Goal: Task Accomplishment & Management: Manage account settings

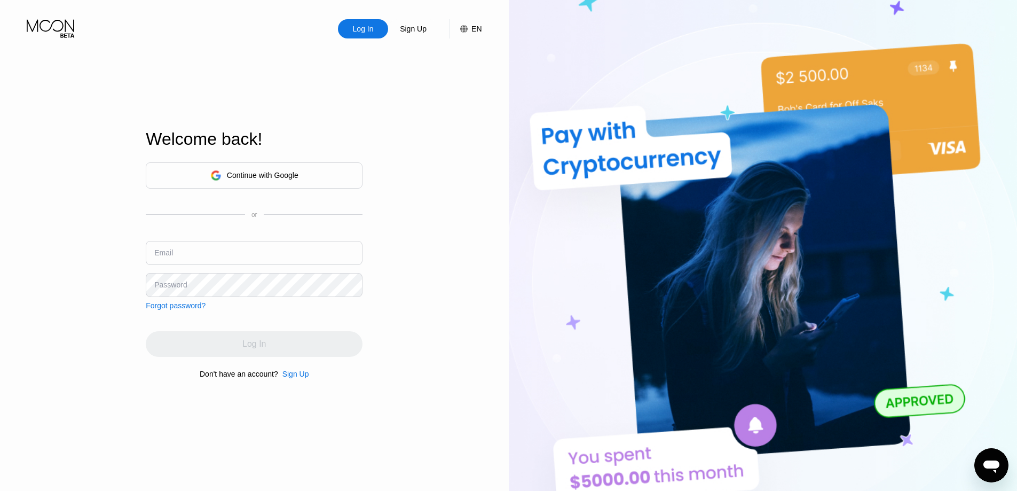
click at [289, 378] on div "Sign Up" at bounding box center [296, 374] width 27 height 9
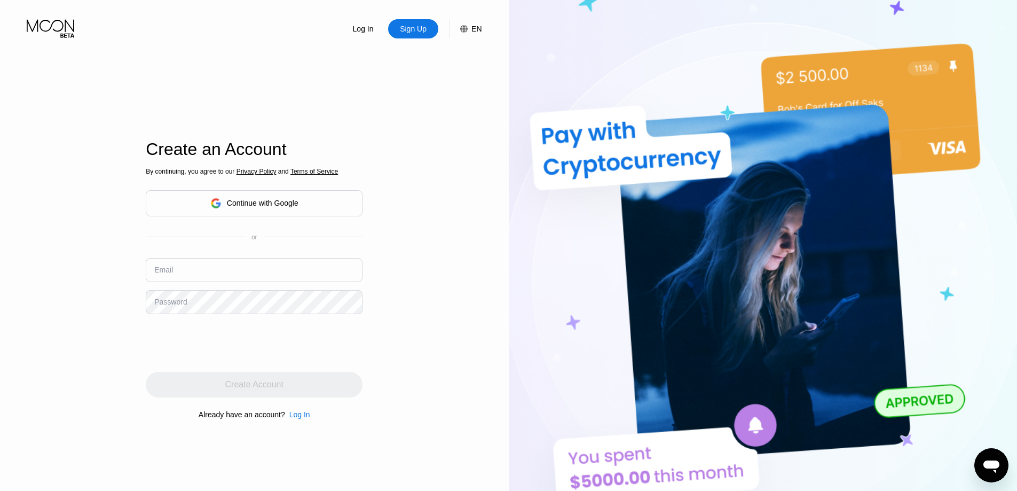
click at [307, 211] on div "Continue with Google" at bounding box center [254, 203] width 217 height 26
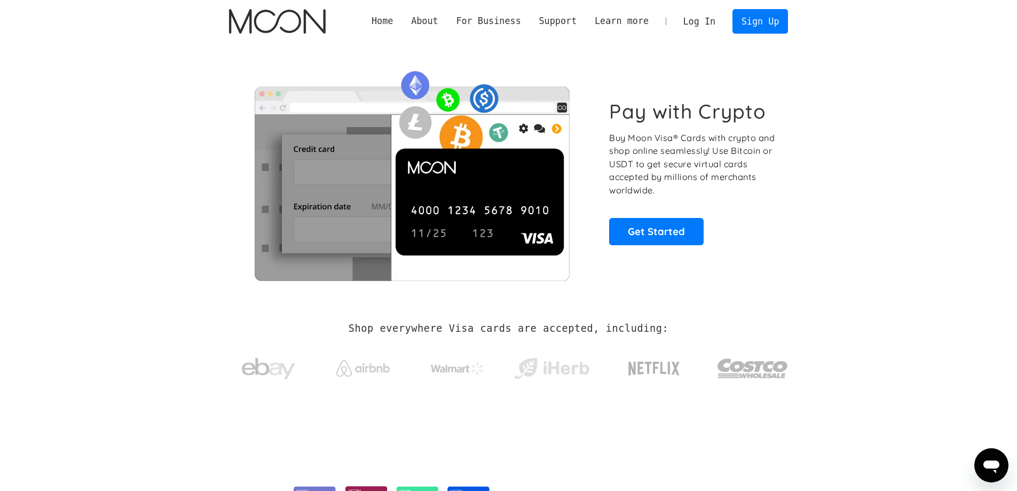
click at [707, 21] on link "Log In" at bounding box center [700, 21] width 50 height 23
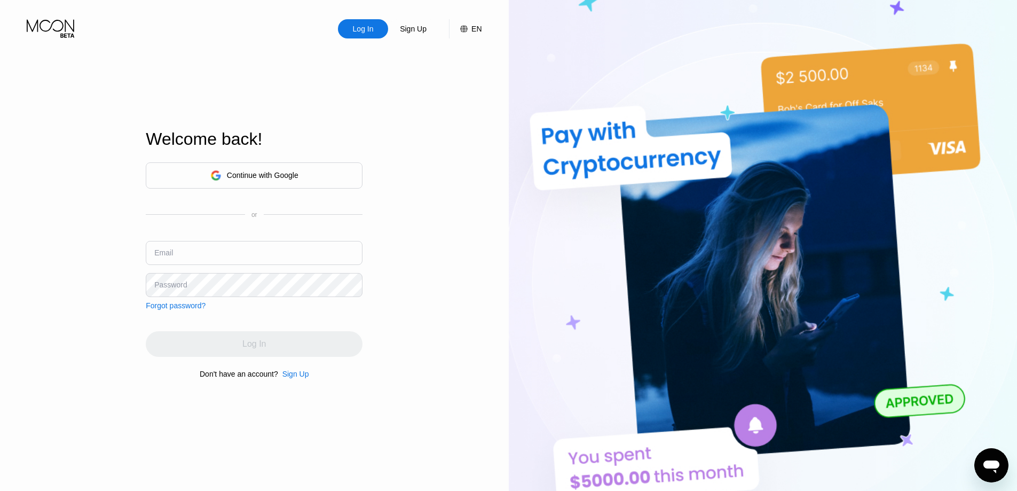
click at [233, 173] on div "Continue with Google" at bounding box center [263, 175] width 72 height 9
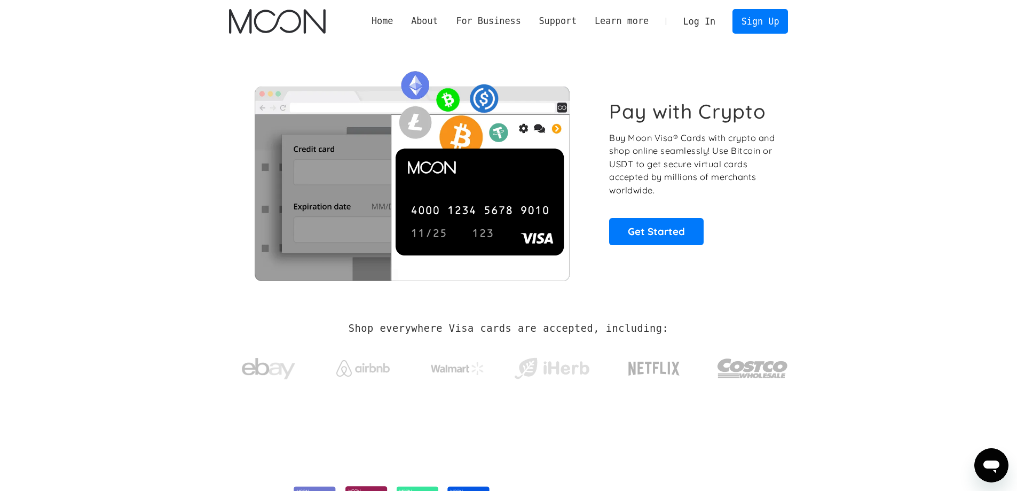
click at [706, 18] on link "Log In" at bounding box center [700, 21] width 50 height 23
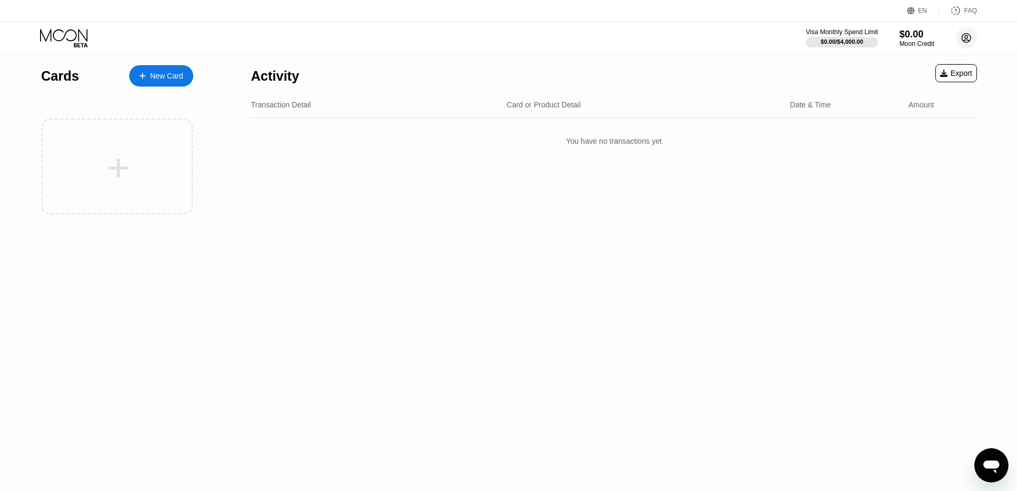
click at [972, 32] on circle at bounding box center [966, 37] width 21 height 21
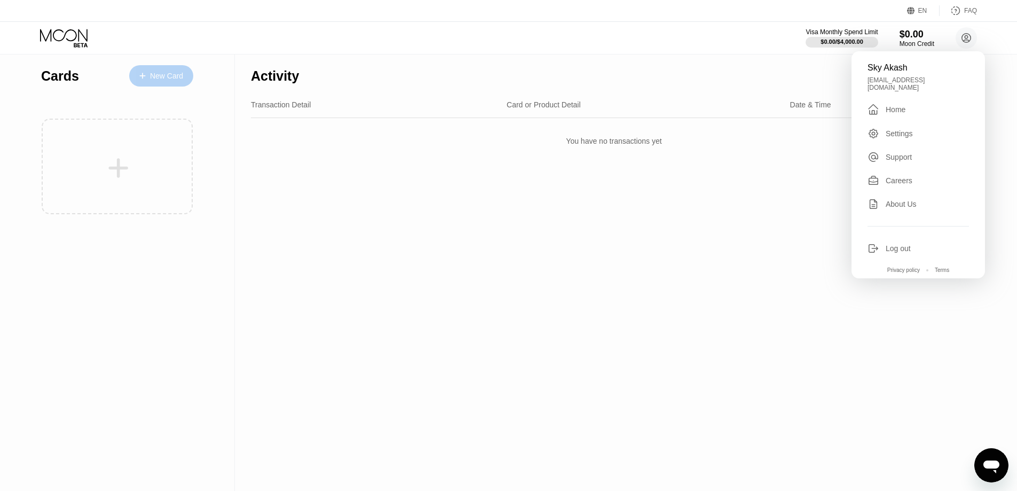
click at [157, 81] on div "New Card" at bounding box center [161, 75] width 64 height 21
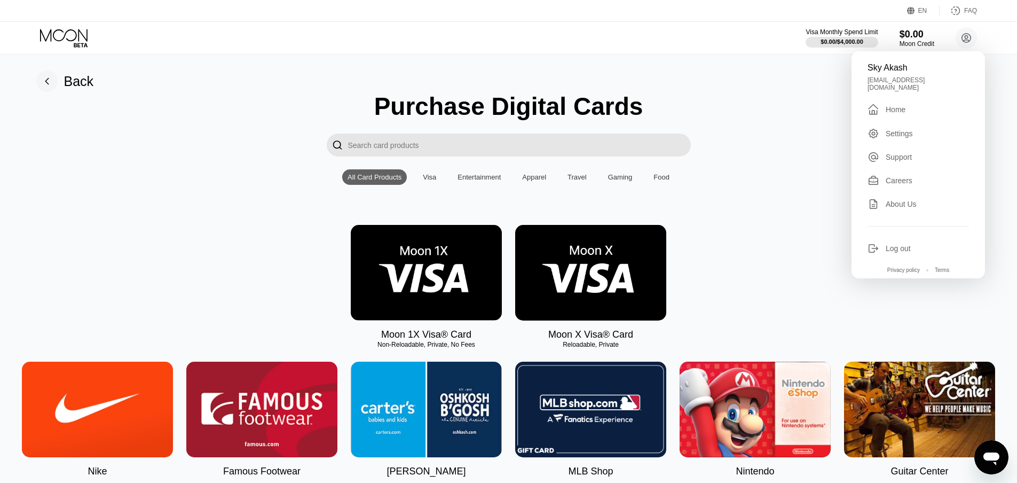
click at [426, 288] on img at bounding box center [426, 273] width 151 height 96
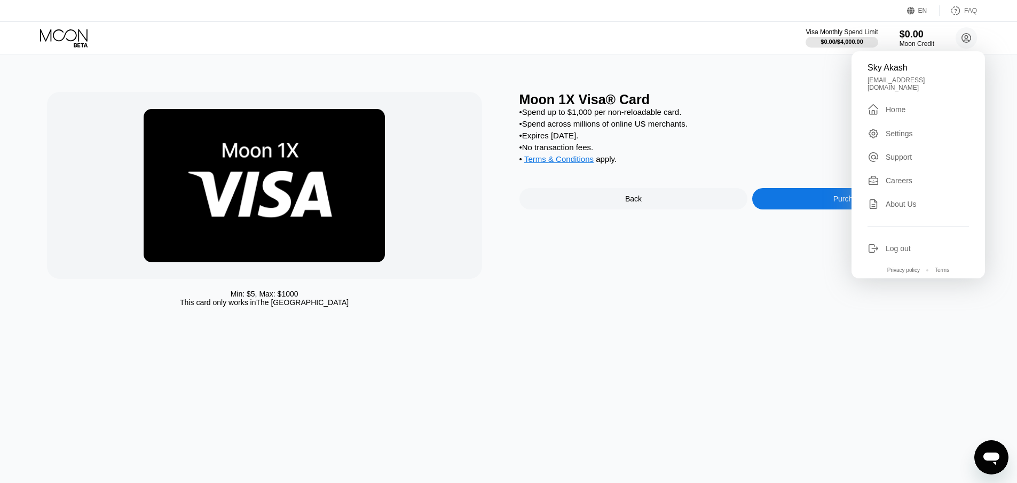
click at [628, 187] on div "Moon 1X Visa® Card • Spend up to $1,000 per non-reloadable card. • Spend across…" at bounding box center [751, 202] width 462 height 220
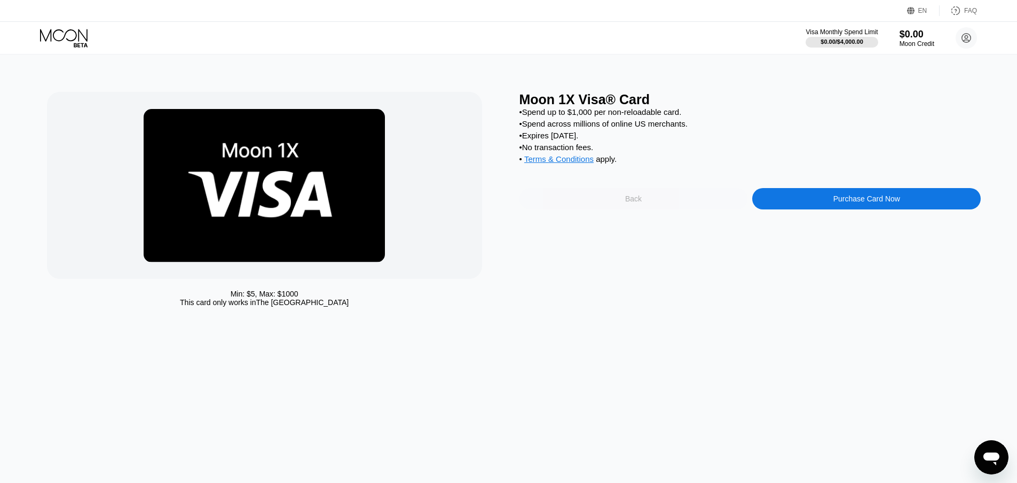
click at [640, 209] on div "Back" at bounding box center [634, 198] width 229 height 21
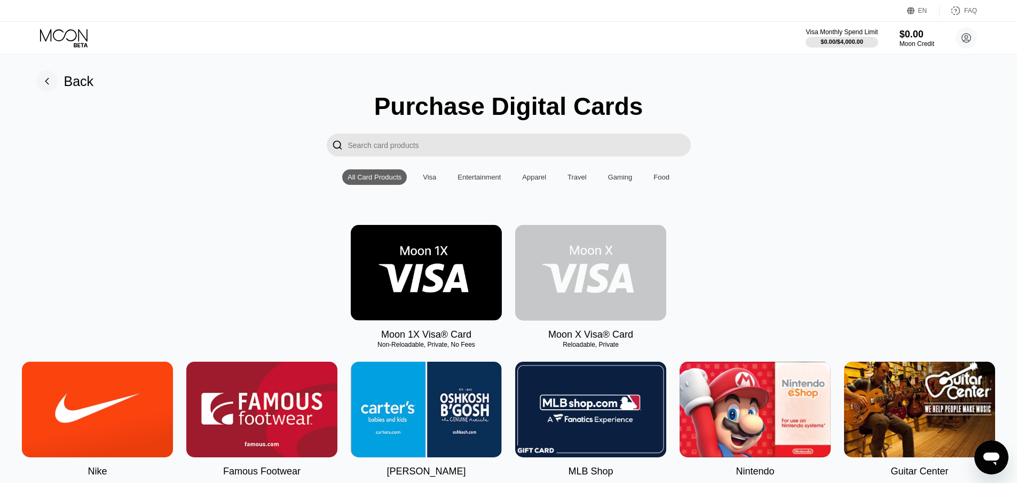
click at [573, 284] on img at bounding box center [590, 273] width 151 height 96
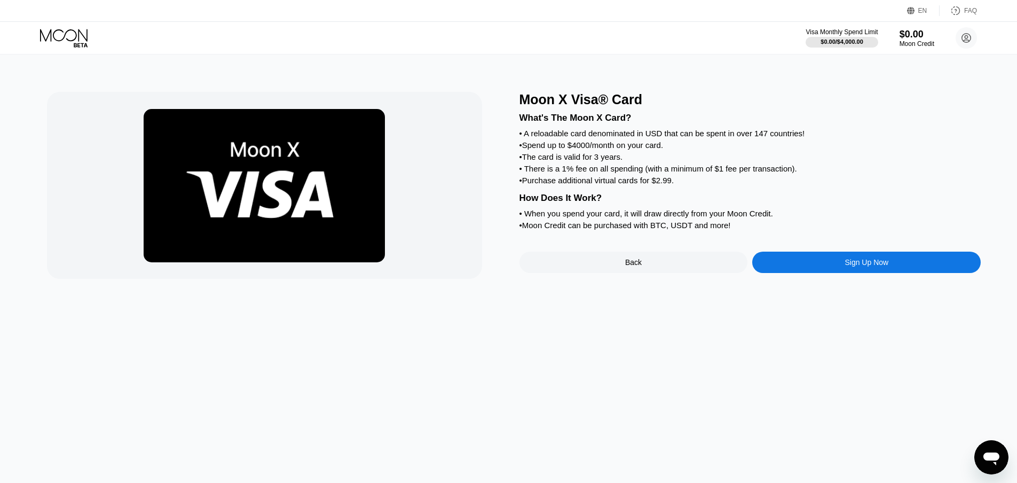
click at [905, 273] on div "Sign Up Now" at bounding box center [867, 262] width 229 height 21
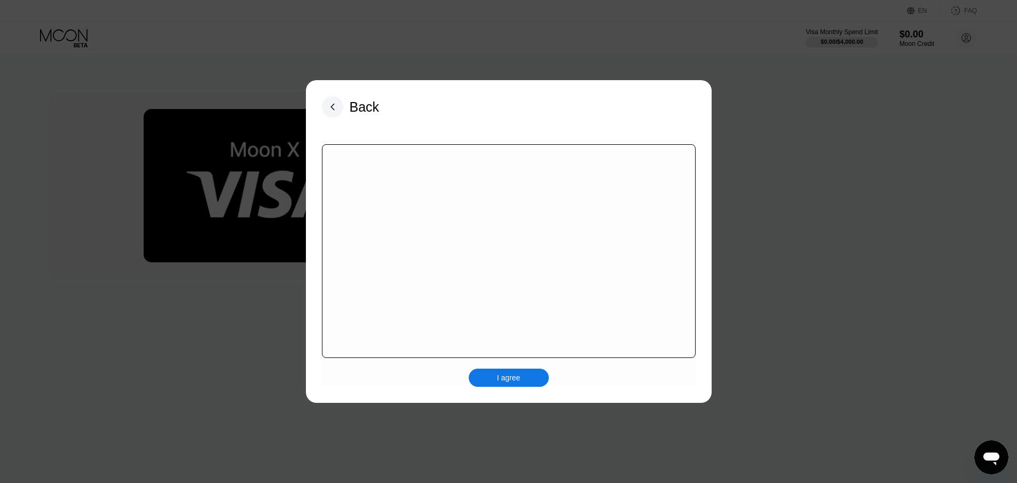
click at [515, 382] on div "I agree" at bounding box center [508, 378] width 23 height 10
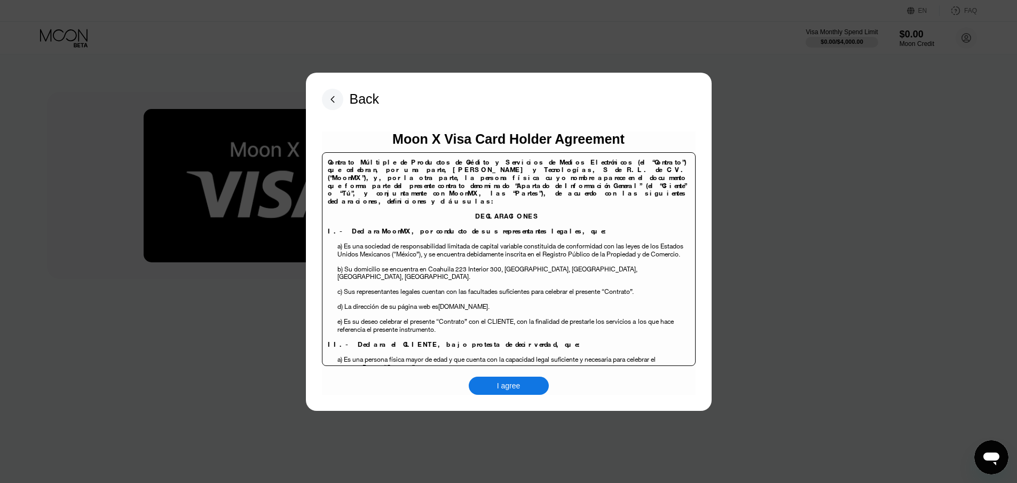
click at [523, 382] on div "I agree" at bounding box center [509, 386] width 80 height 18
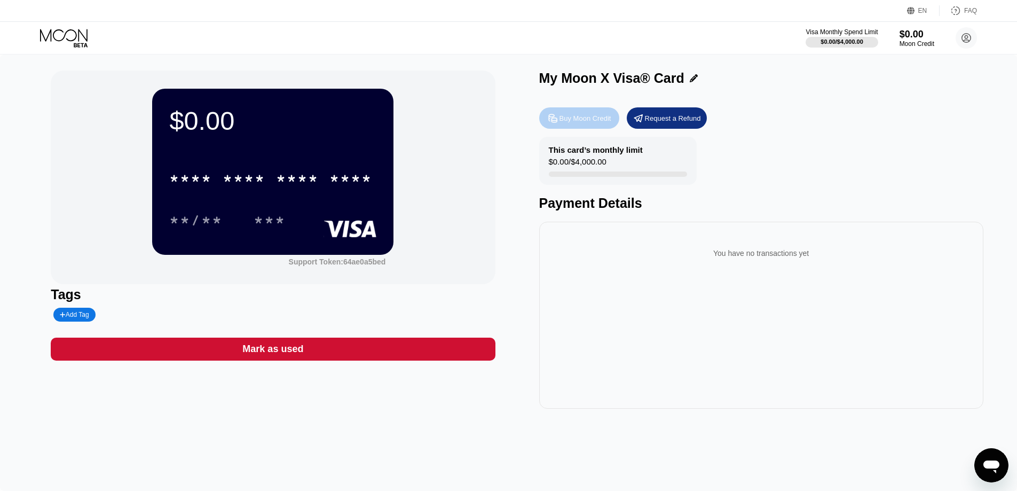
click at [593, 123] on div "Buy Moon Credit" at bounding box center [586, 118] width 52 height 9
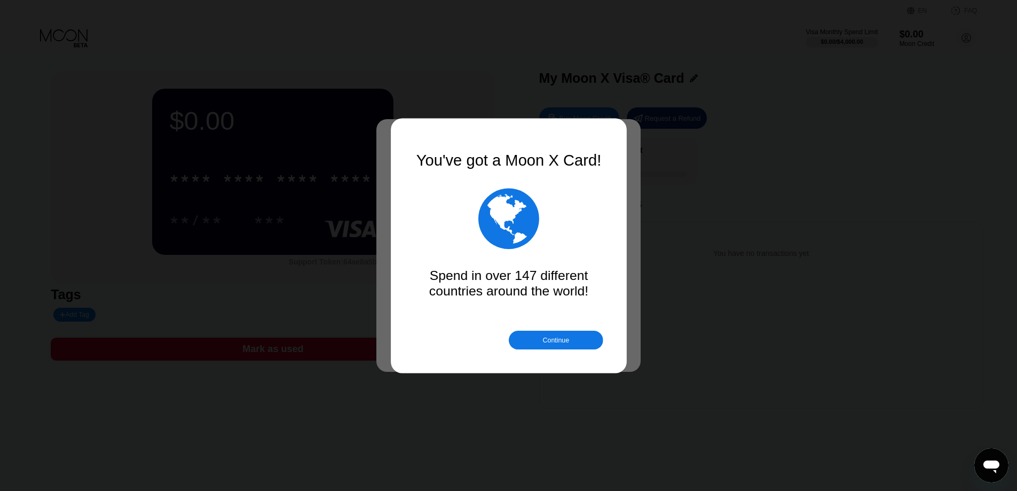
click at [587, 188] on div "" at bounding box center [508, 218] width 189 height 71
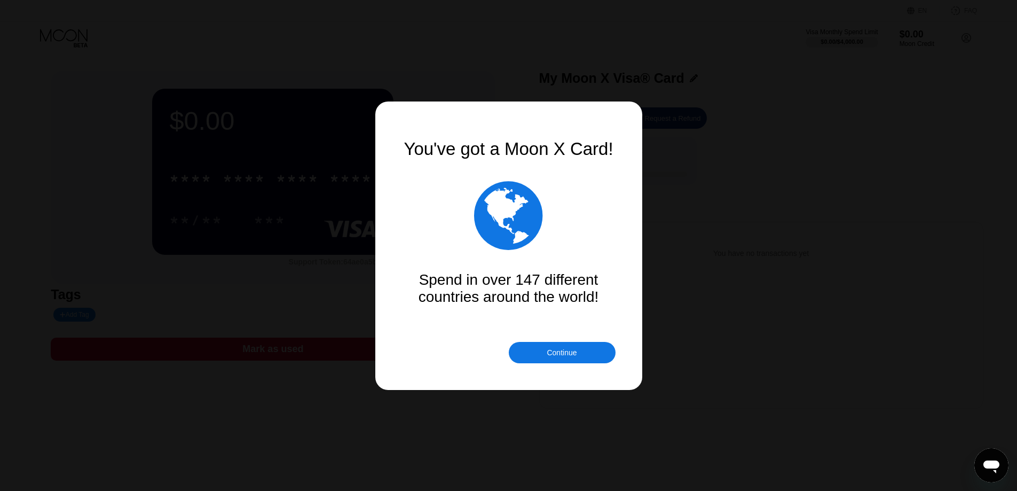
click at [574, 350] on div "Continue" at bounding box center [562, 352] width 30 height 9
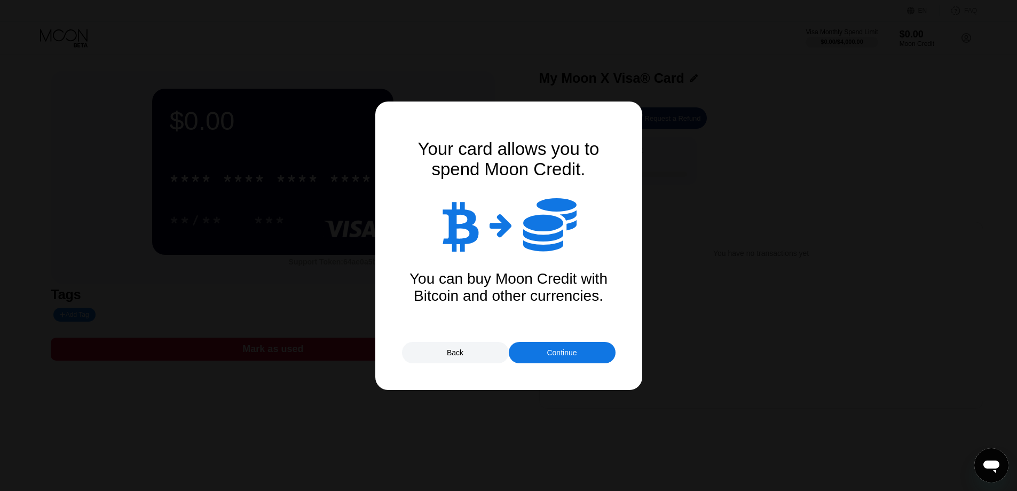
click at [559, 357] on div "Continue" at bounding box center [562, 352] width 30 height 9
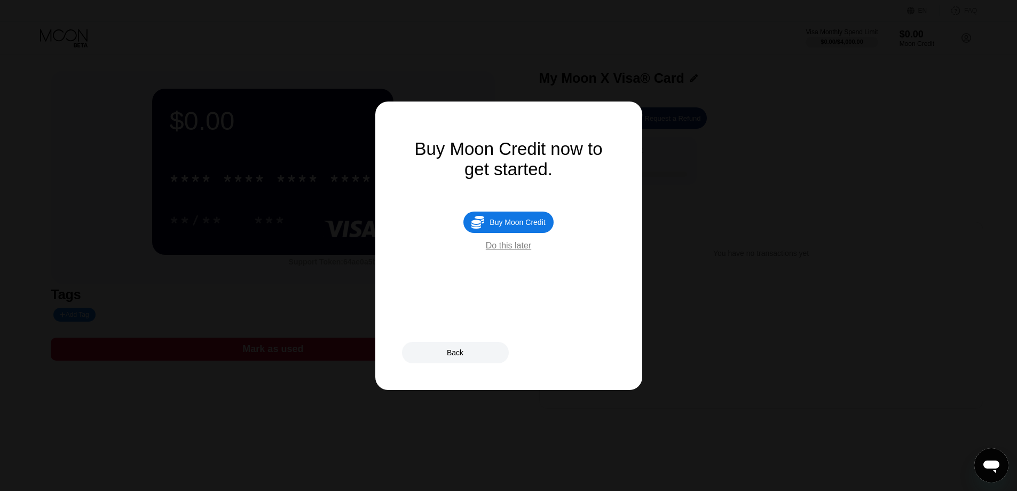
click at [450, 364] on div at bounding box center [512, 245] width 1025 height 491
click at [521, 249] on div "Do this later" at bounding box center [508, 246] width 45 height 10
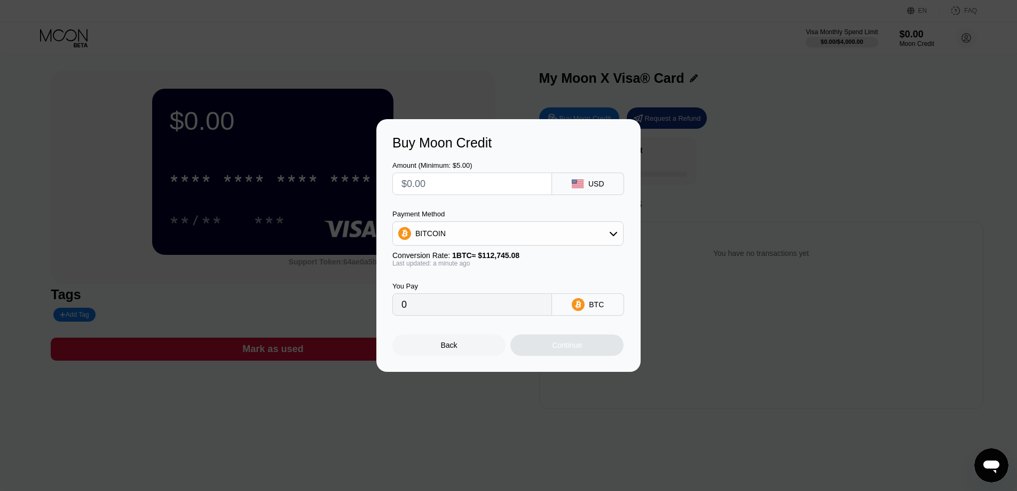
click at [542, 177] on input "text" at bounding box center [473, 183] width 142 height 21
click at [592, 236] on div "BITCOIN" at bounding box center [508, 233] width 230 height 21
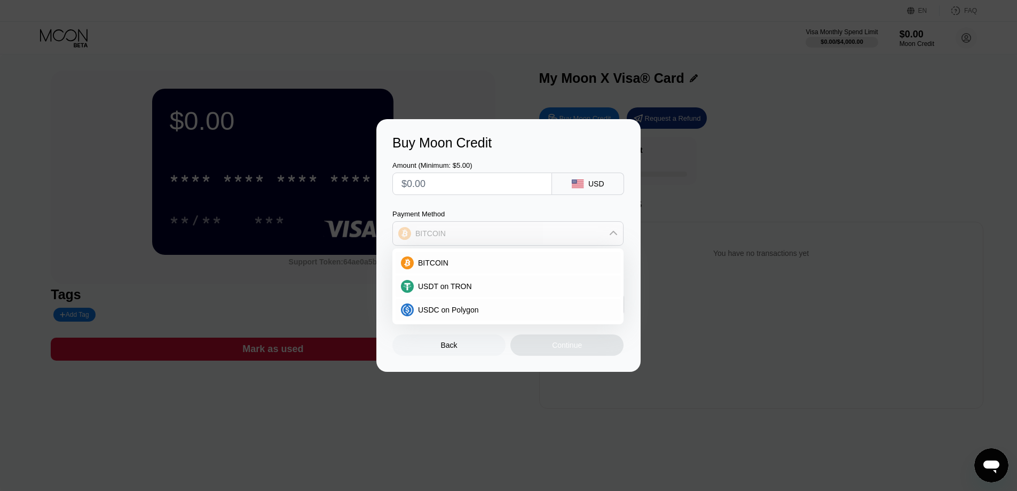
click at [591, 236] on div "BITCOIN" at bounding box center [508, 233] width 230 height 21
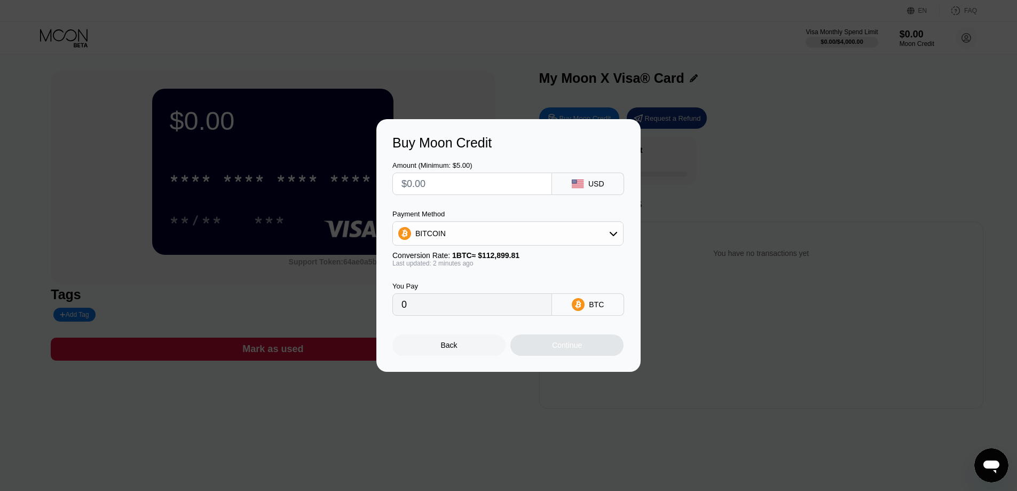
click at [452, 185] on input "text" at bounding box center [473, 183] width 142 height 21
type input "$8"
type input "0.00007086"
type input "$82"
type input "0.00072631"
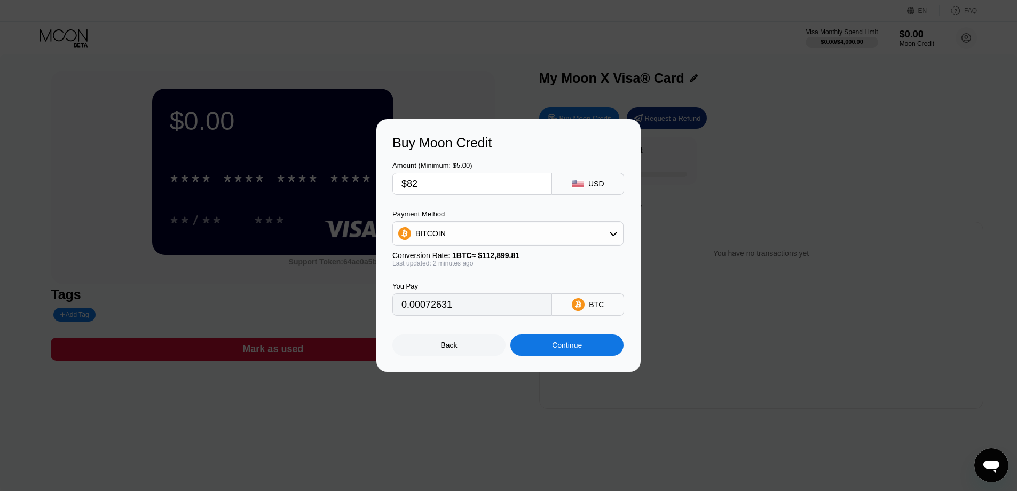
type input "$82"
click at [493, 233] on div "BITCOIN" at bounding box center [508, 233] width 230 height 21
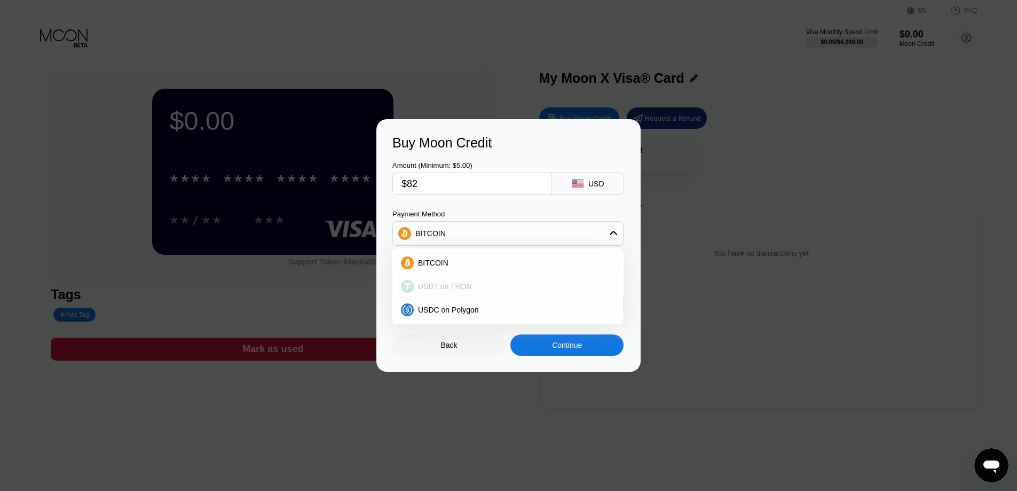
click at [495, 276] on div "USDT on TRON" at bounding box center [508, 286] width 225 height 21
type input "82.83"
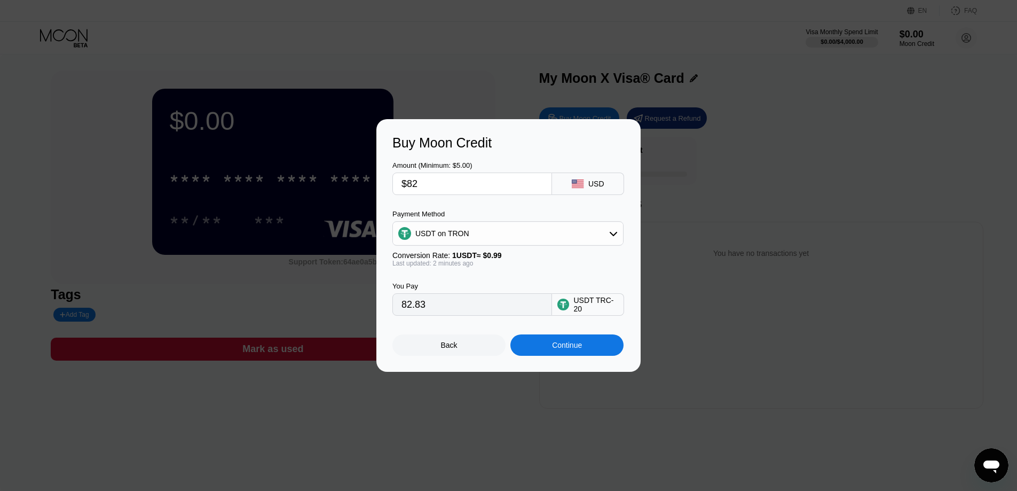
click at [442, 181] on input "$82" at bounding box center [473, 183] width 142 height 21
type input "$8"
type input "8.08"
type input "$83"
type input "83.84"
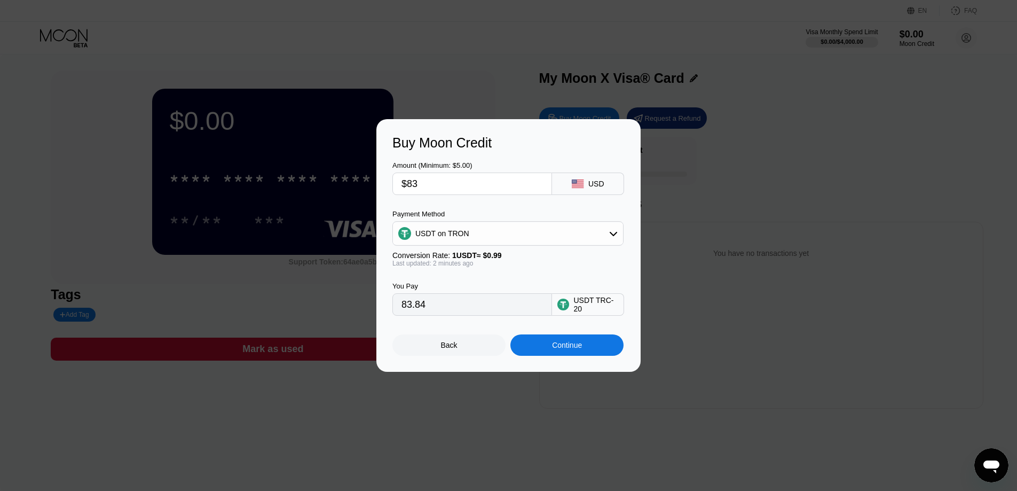
type input "$83"
type input "$83.5"
type input "84.34"
type input "$83."
type input "83.84"
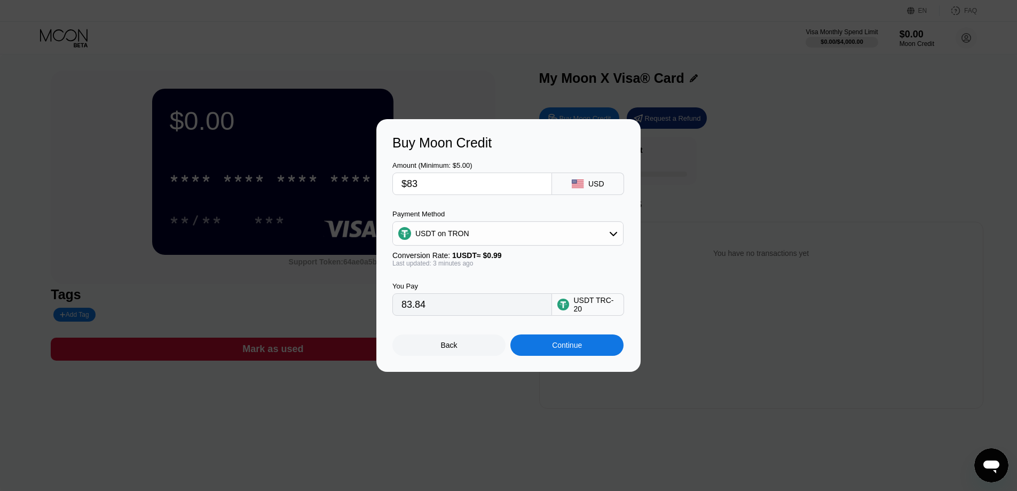
type input "$8"
type input "8.08"
type input "$82"
type input "82.83"
type input "$82.5"
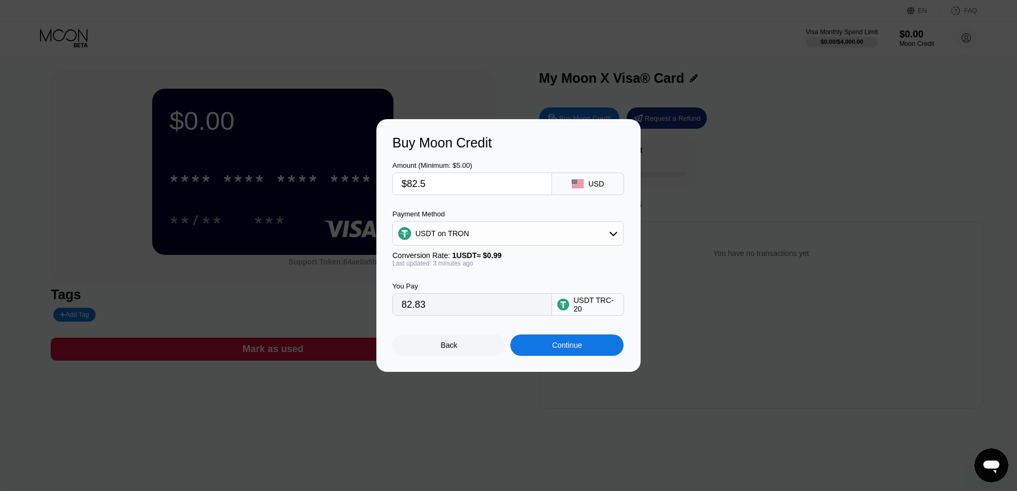
type input "83.33"
type input "$82.5"
click at [587, 345] on div "Continue" at bounding box center [567, 344] width 113 height 21
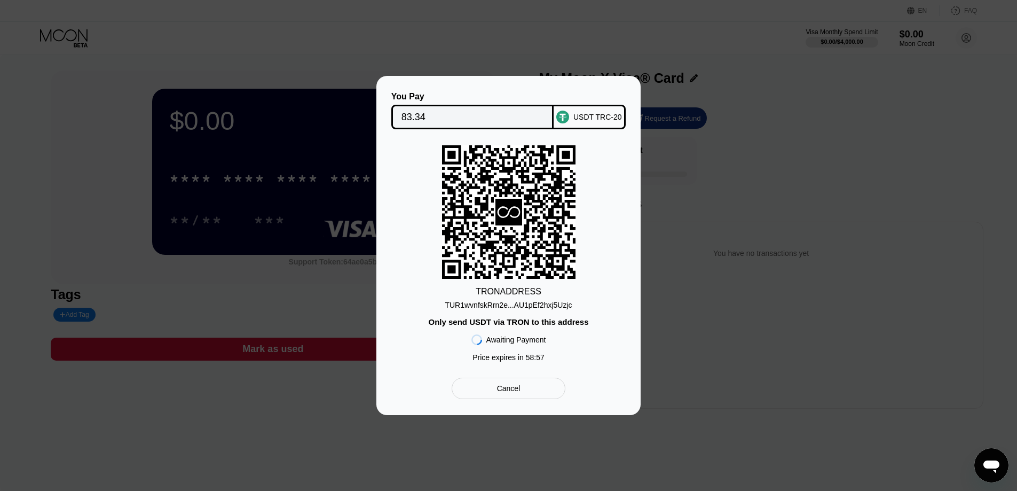
click at [500, 301] on div "TUR1wvnfskRrn2e...AU1pEf2hxj5Uzjc" at bounding box center [508, 305] width 127 height 9
click at [526, 307] on div "TUR1wvnfskRrn2e...AU1pEf2hxj5Uzjc" at bounding box center [508, 305] width 127 height 9
click at [490, 301] on div "TUR1wvnfskRrn2e...AU1pEf2hxj5Uzjc" at bounding box center [508, 305] width 127 height 9
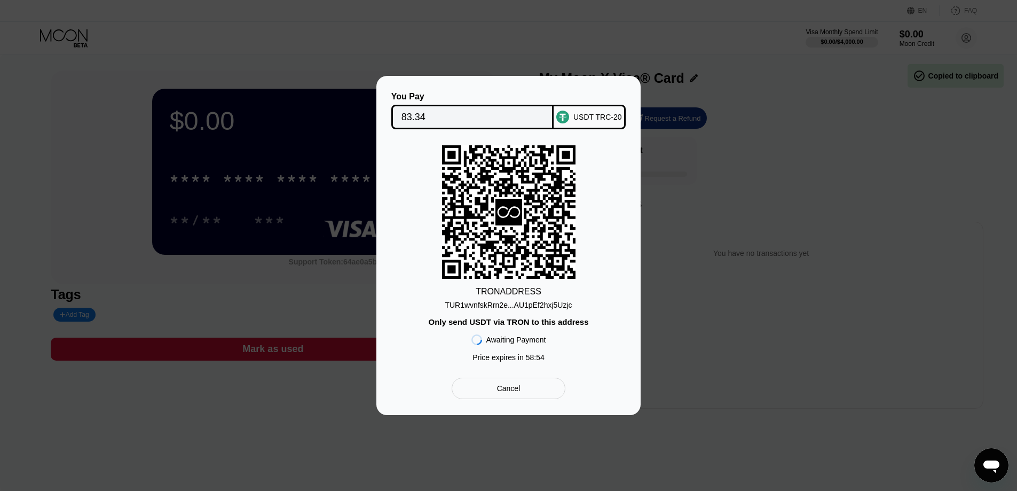
click at [494, 217] on rect at bounding box center [509, 212] width 30 height 30
click at [498, 307] on div "TUR1wvnfskRrn2e...AU1pEf2hxj5Uzjc" at bounding box center [508, 305] width 127 height 9
click at [557, 305] on div "TUR1wvnfskRrn2e...AU1pEf2hxj5Uzjc" at bounding box center [508, 305] width 127 height 9
click at [504, 307] on div "TUR1wvnfskRrn2e...AU1pEf2hxj5Uzjc" at bounding box center [508, 305] width 127 height 9
click at [524, 305] on div "TUR1wvnfskRrn2e...AU1pEf2hxj5Uzjc" at bounding box center [508, 305] width 127 height 9
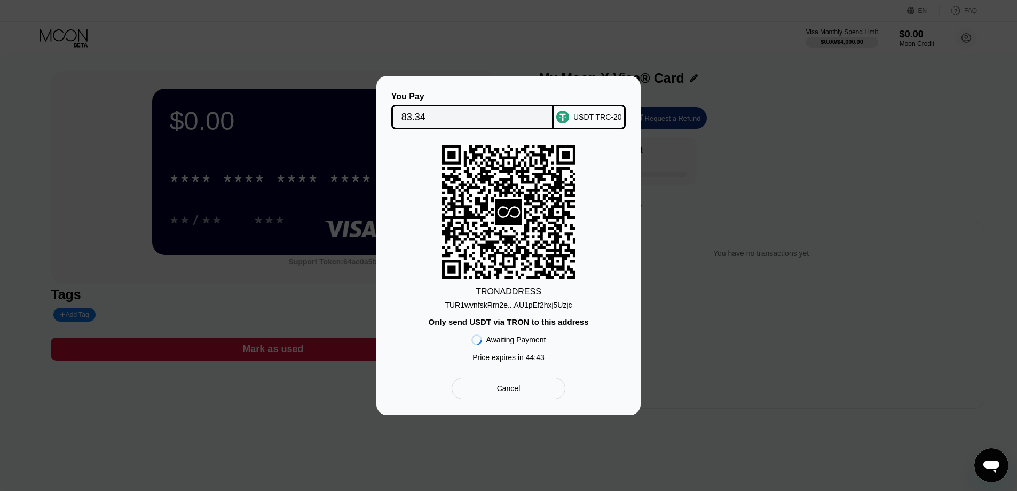
click at [515, 302] on div "TUR1wvnfskRrn2e...AU1pEf2hxj5Uzjc" at bounding box center [508, 305] width 127 height 9
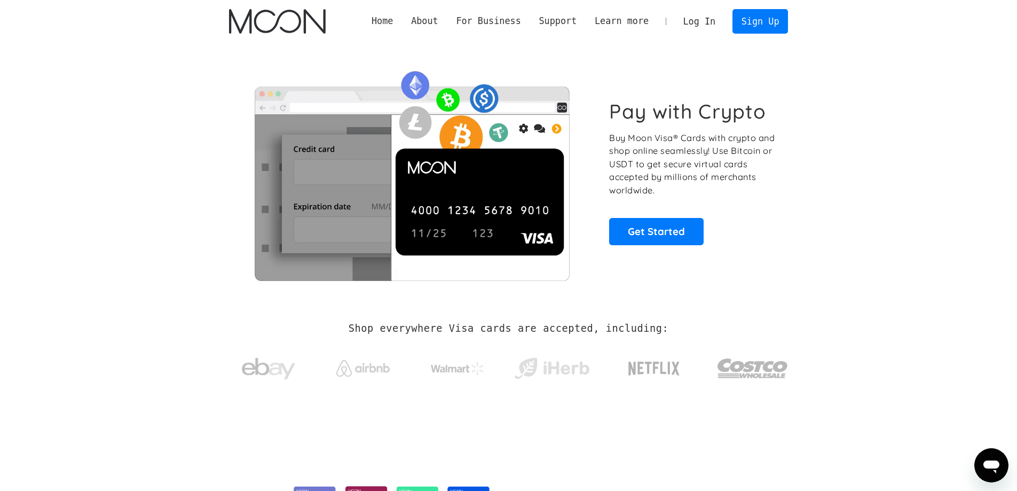
click at [693, 15] on link "Log In" at bounding box center [700, 21] width 50 height 23
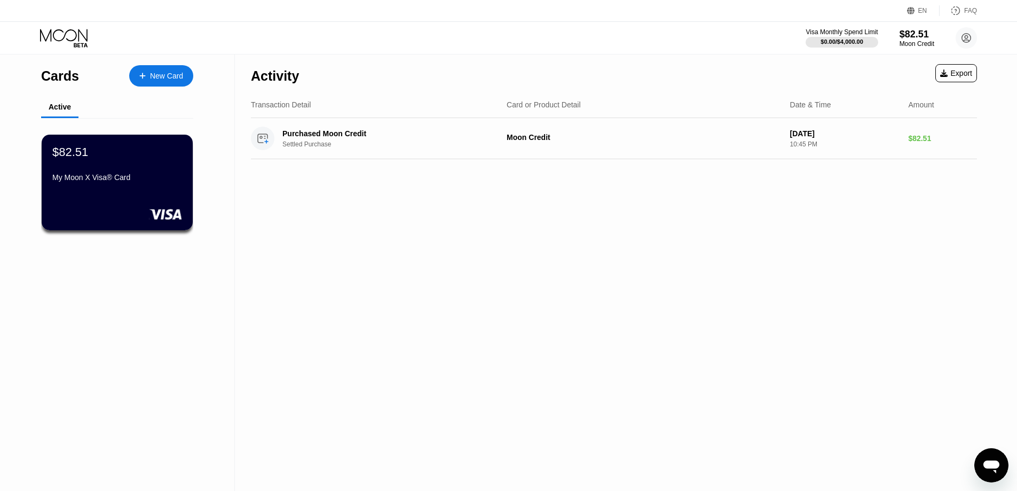
click at [309, 304] on div "Activity Export Transaction Detail Card or Product Detail Date & Time Amount Pu…" at bounding box center [614, 272] width 758 height 436
click at [139, 155] on div "$82.51" at bounding box center [117, 152] width 131 height 14
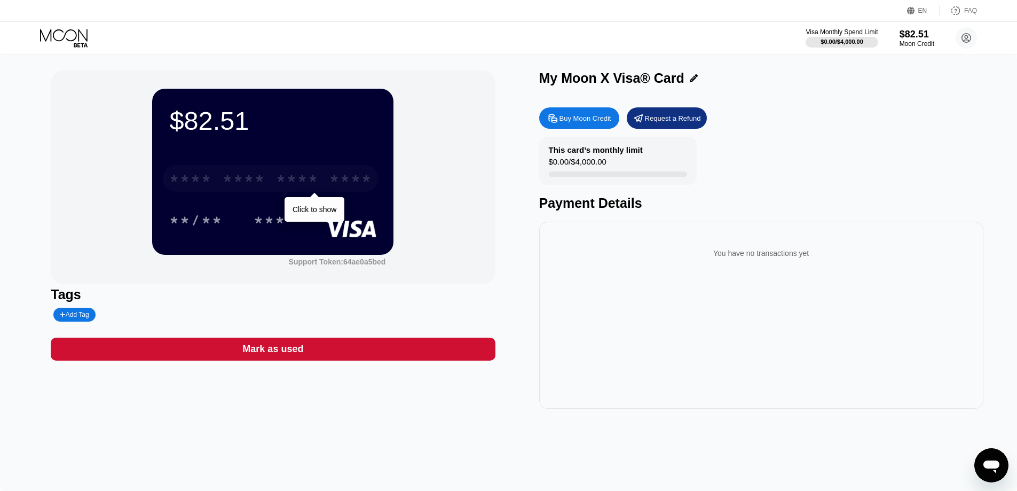
click at [267, 184] on div "* * * * * * * * * * * * ****" at bounding box center [271, 178] width 216 height 27
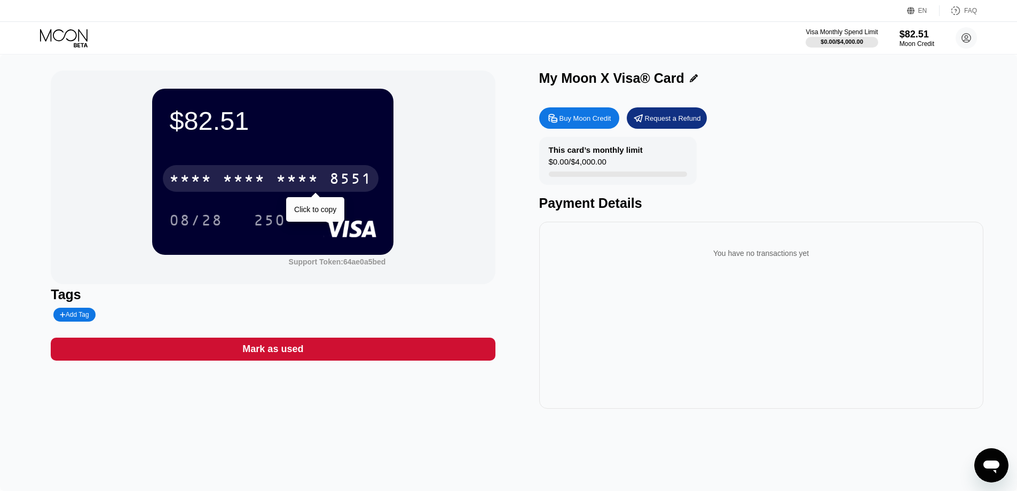
click at [296, 175] on div "* * * *" at bounding box center [297, 179] width 43 height 17
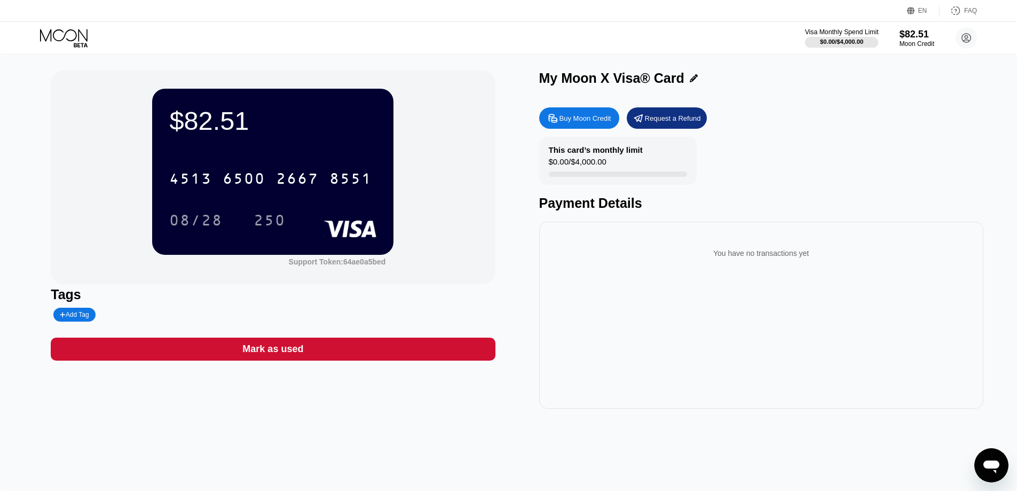
click at [852, 45] on div "$0.00 / $4,000.00" at bounding box center [841, 41] width 43 height 6
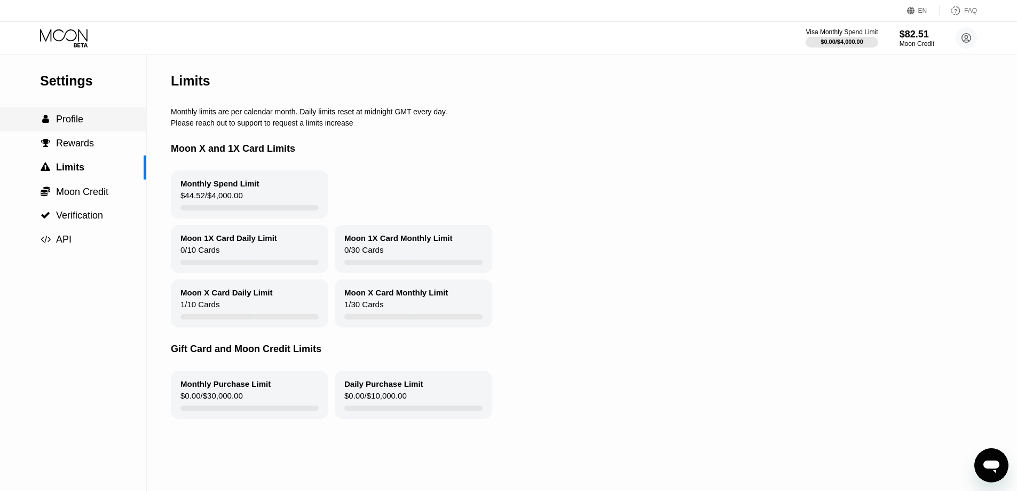
click at [87, 121] on div " Profile" at bounding box center [73, 119] width 146 height 11
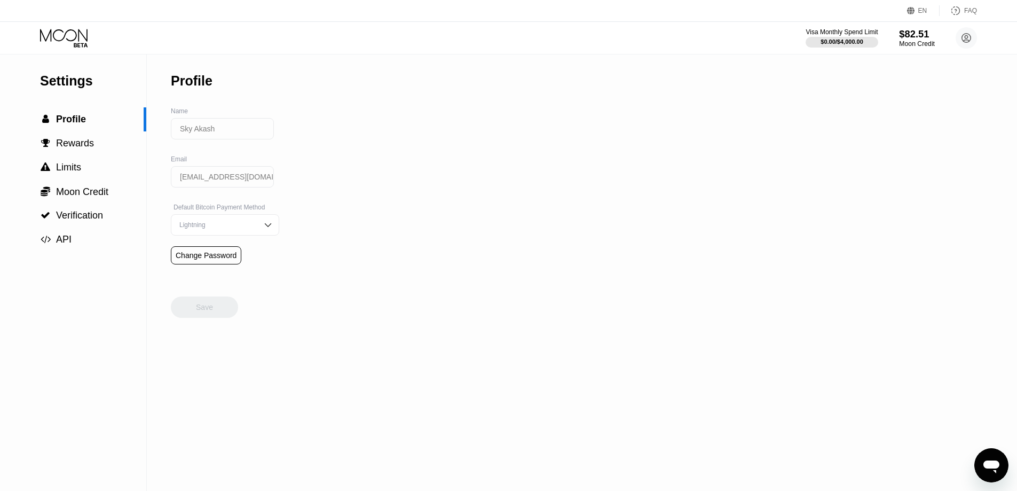
click at [931, 33] on div "$82.51" at bounding box center [917, 33] width 36 height 11
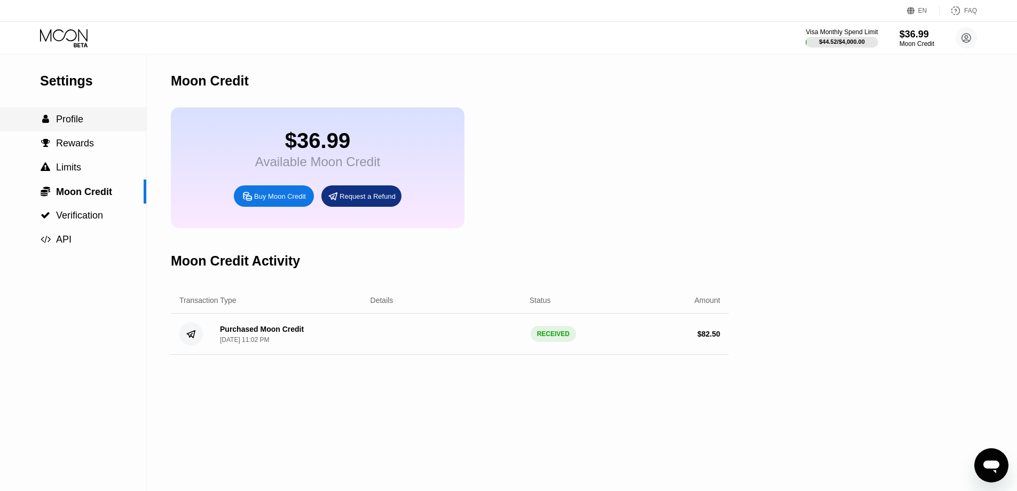
click at [103, 117] on div " Profile" at bounding box center [73, 119] width 146 height 11
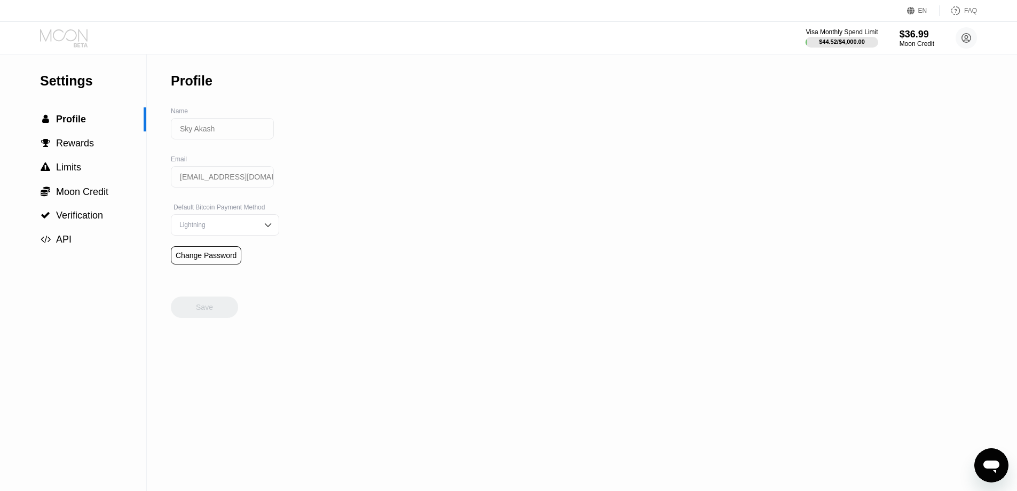
click at [65, 33] on icon at bounding box center [64, 35] width 48 height 12
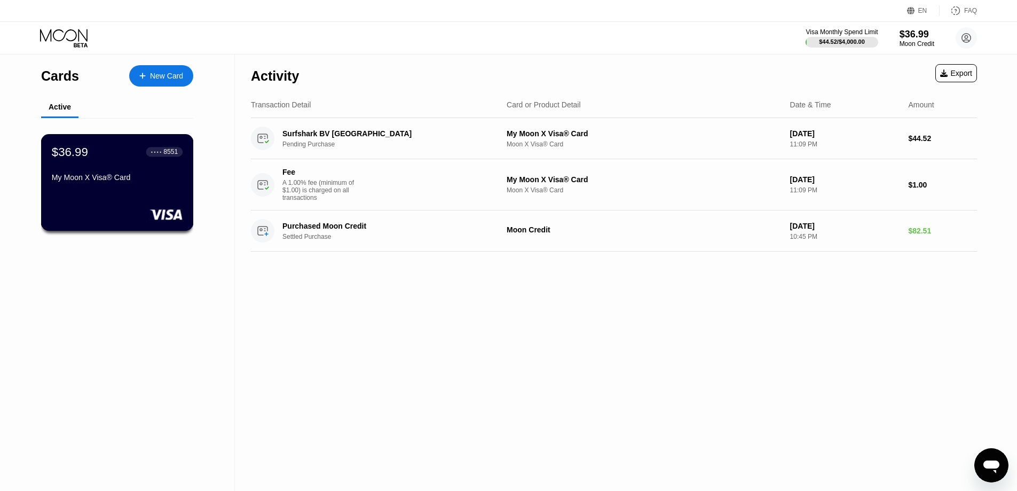
click at [116, 200] on div "$36.99 ● ● ● ● 8551 My Moon X Visa® Card" at bounding box center [117, 182] width 153 height 97
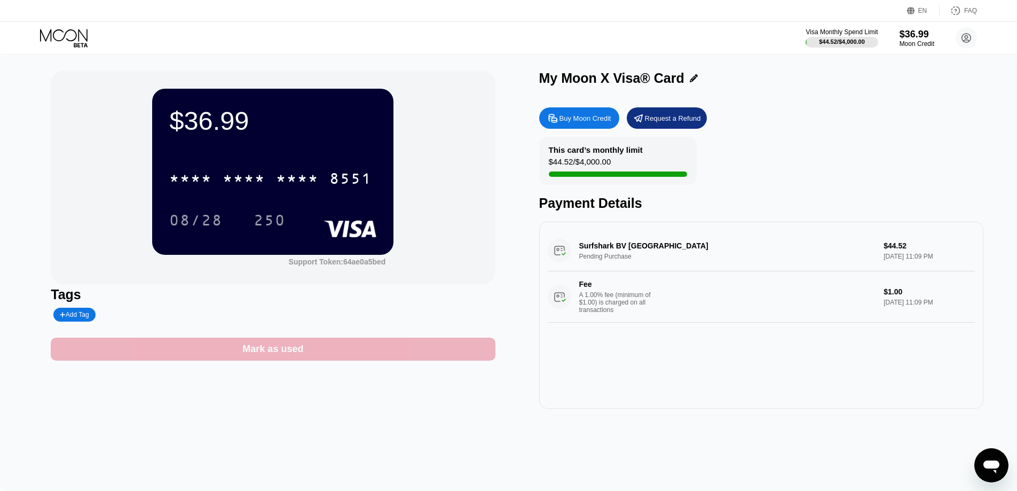
click at [294, 360] on div "Mark as used" at bounding box center [273, 349] width 444 height 23
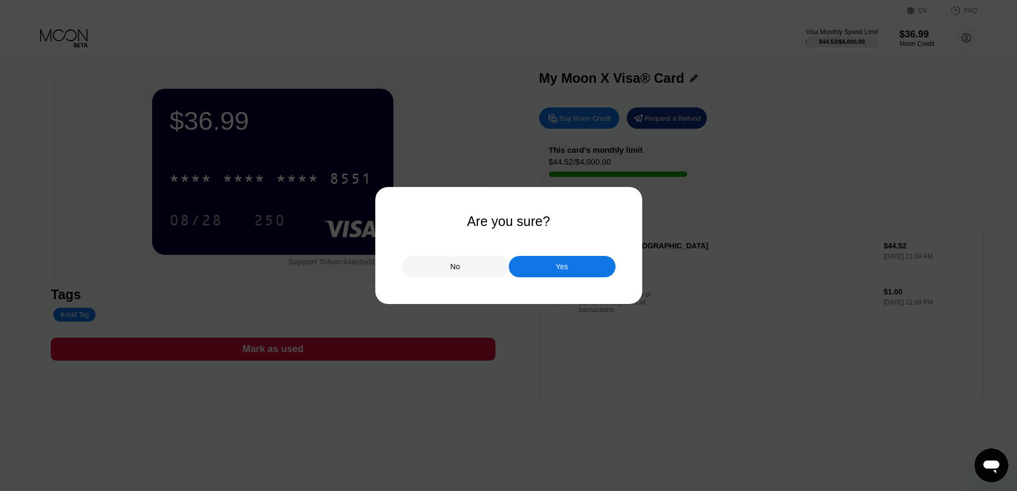
click at [549, 268] on div "Yes" at bounding box center [562, 266] width 107 height 21
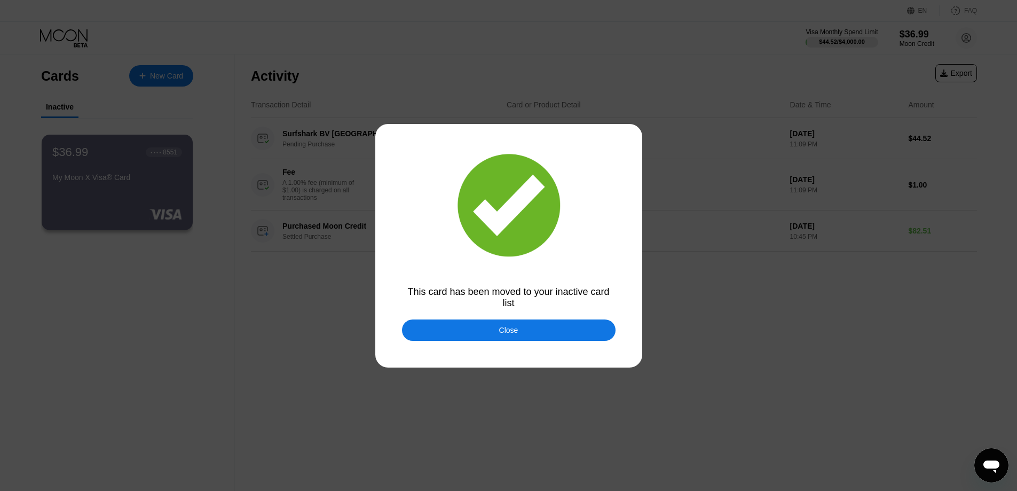
click at [468, 334] on div "Close" at bounding box center [509, 329] width 214 height 21
click at [468, 334] on div "Activity Export Transaction Detail Card or Product Detail Date & Time Amount Su…" at bounding box center [614, 272] width 758 height 436
